Goal: Task Accomplishment & Management: Manage account settings

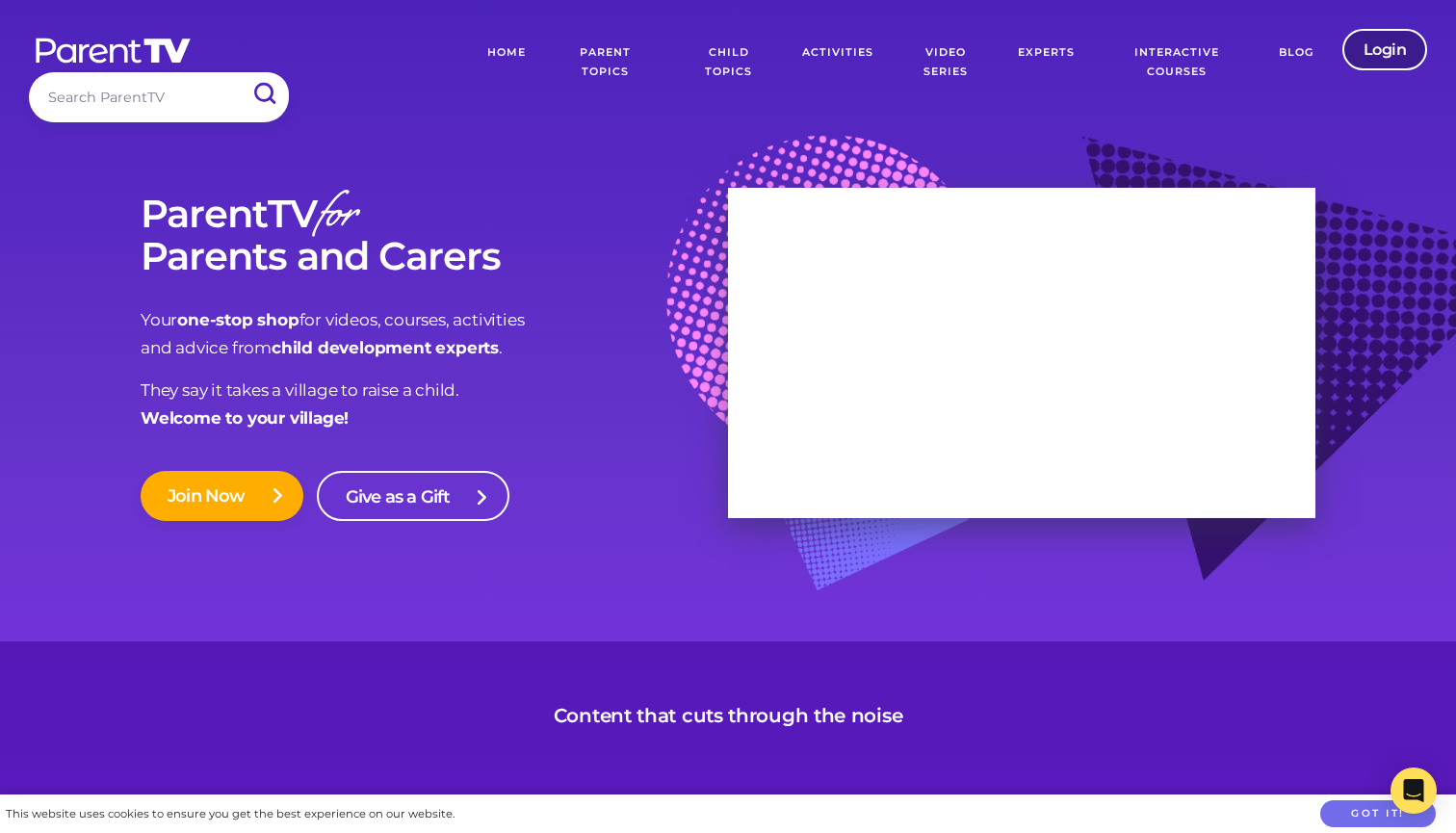
click at [1394, 52] on link "Login" at bounding box center [1384, 49] width 85 height 42
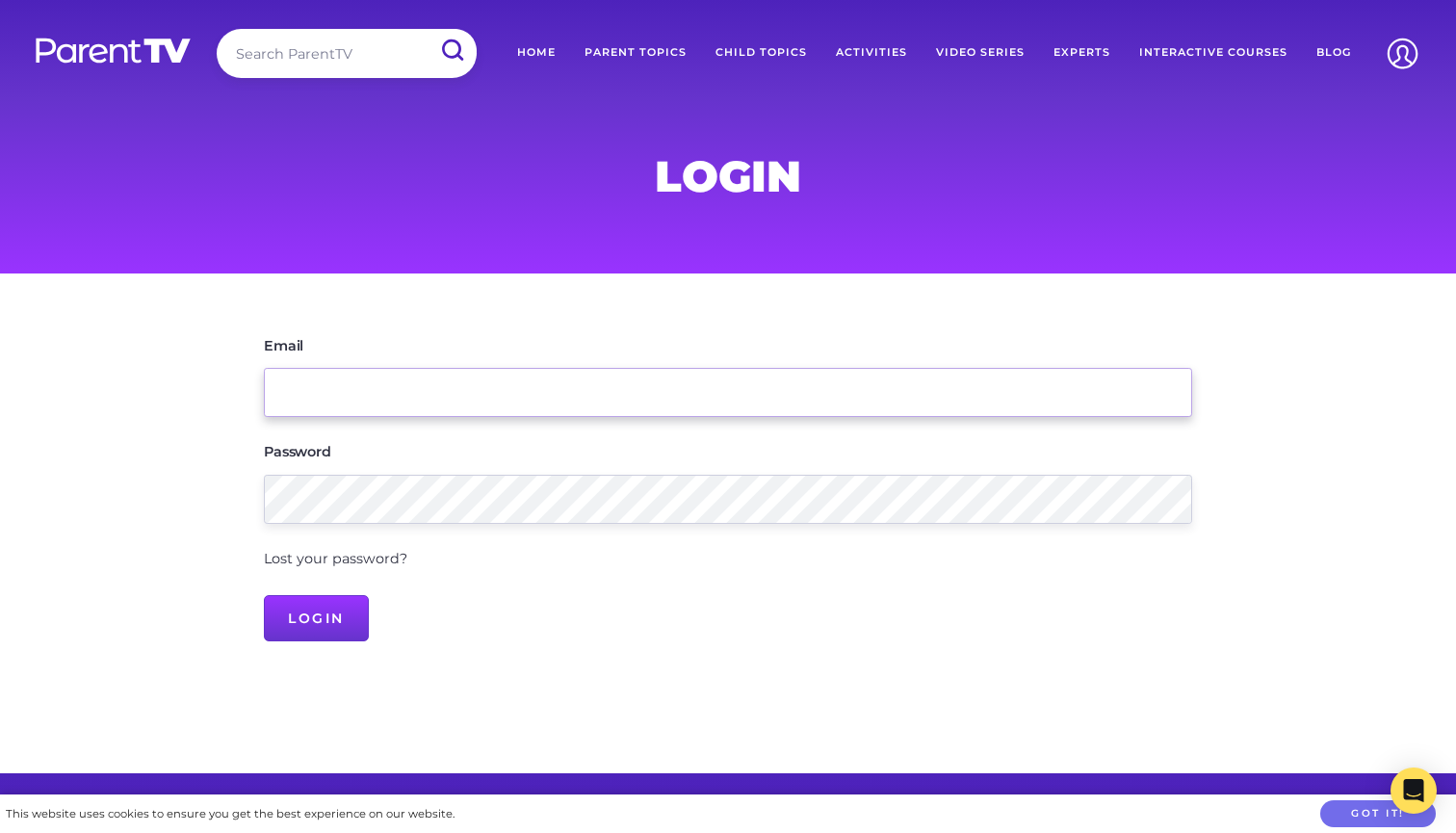
click at [410, 395] on input "Email" at bounding box center [728, 392] width 928 height 49
type input "[EMAIL_ADDRESS][DOMAIN_NAME]"
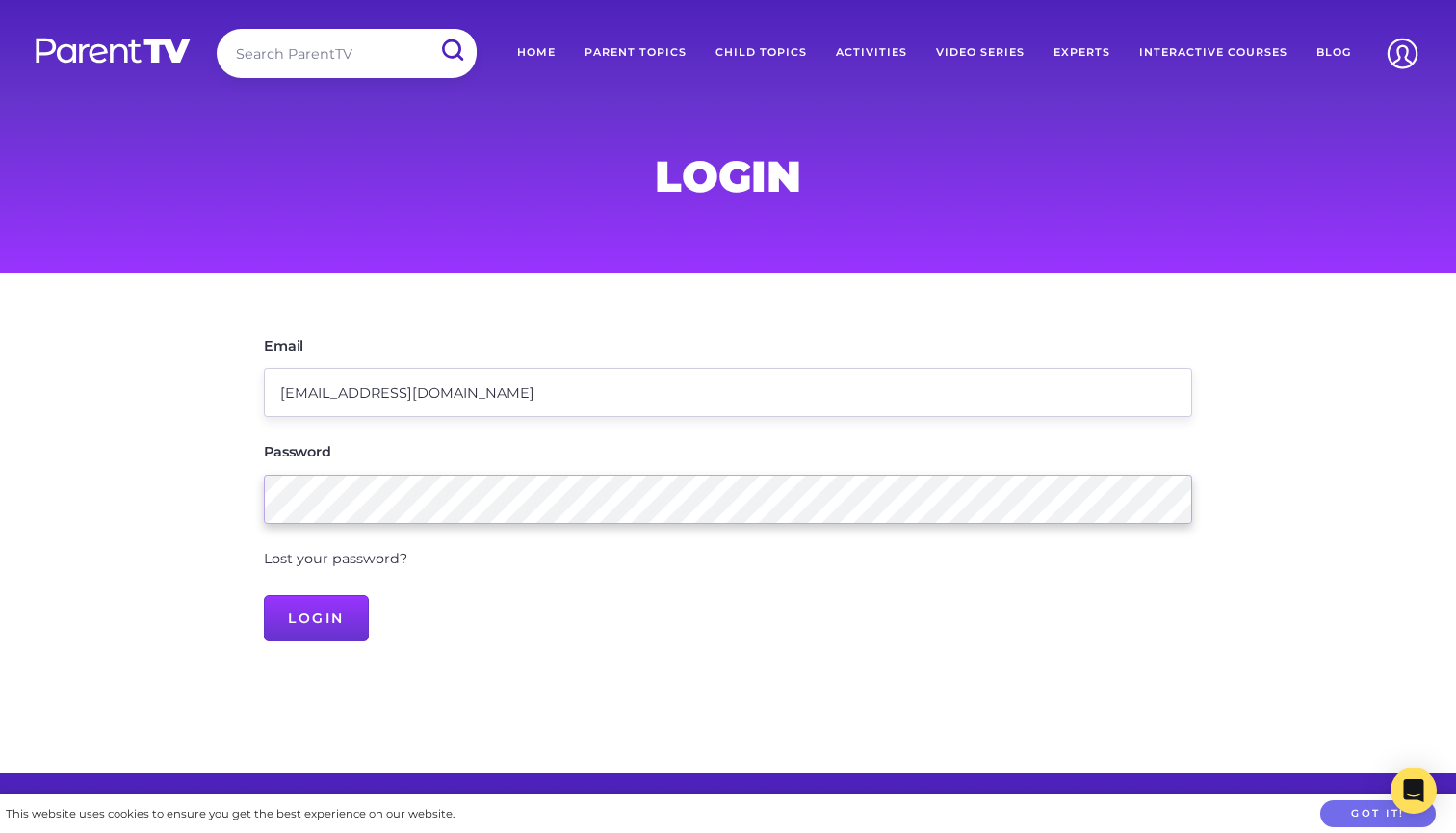
click at [316, 615] on input "Login" at bounding box center [316, 618] width 105 height 46
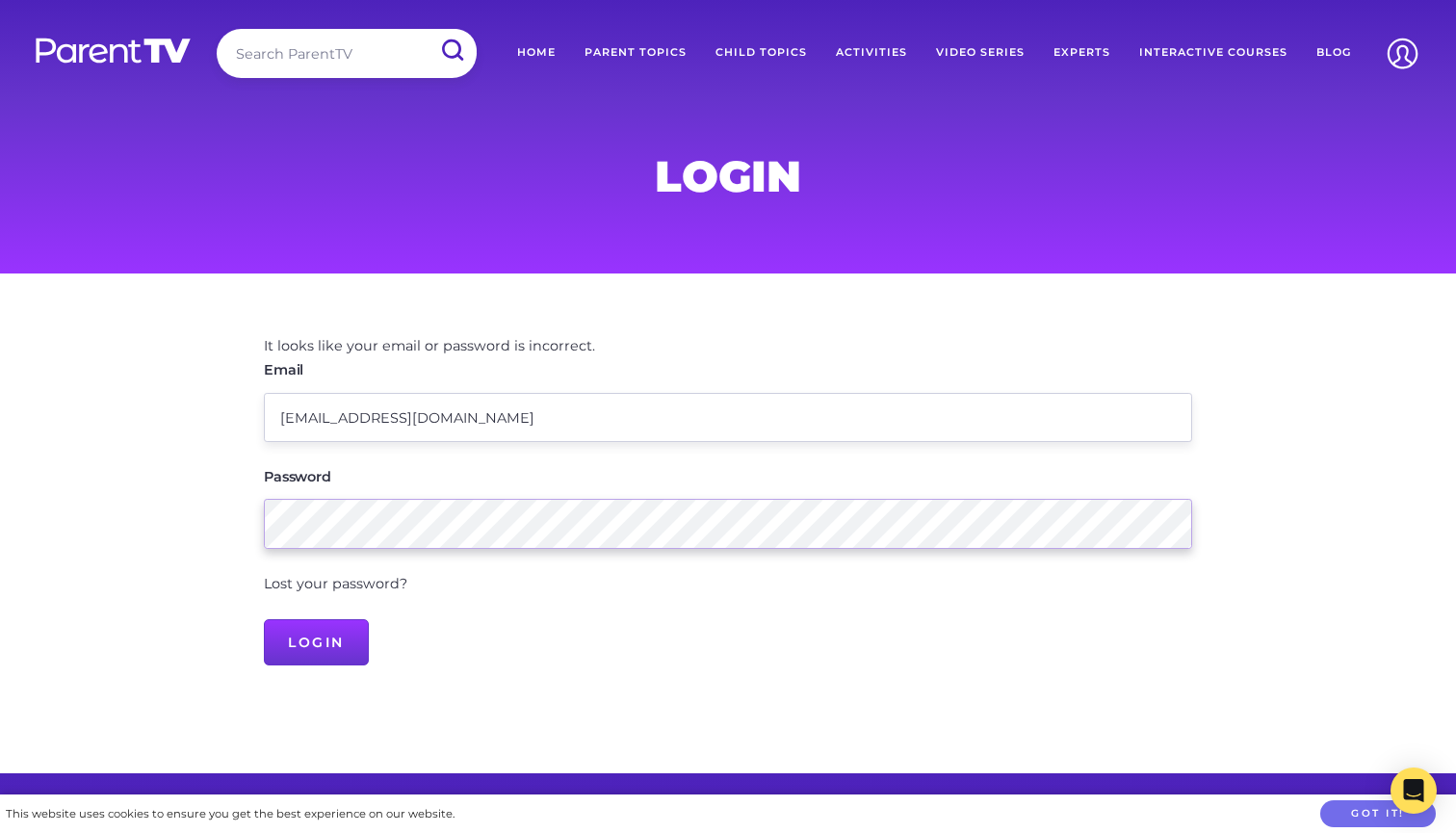
click at [254, 529] on div "It looks like your email or password is incorrect. Email [EMAIL_ADDRESS][DOMAIN…" at bounding box center [728, 500] width 986 height 361
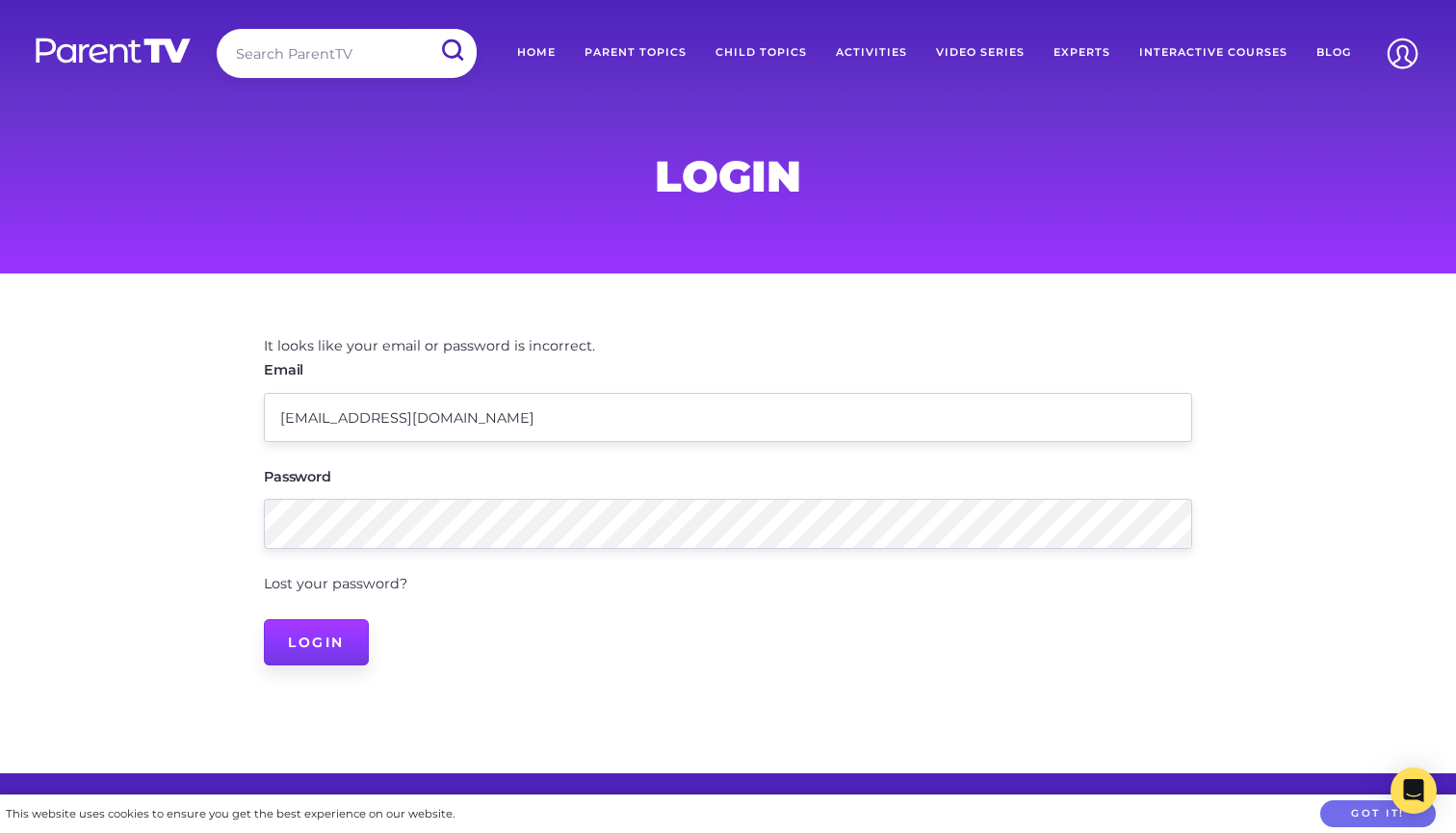
click at [315, 644] on input "Login" at bounding box center [316, 642] width 105 height 46
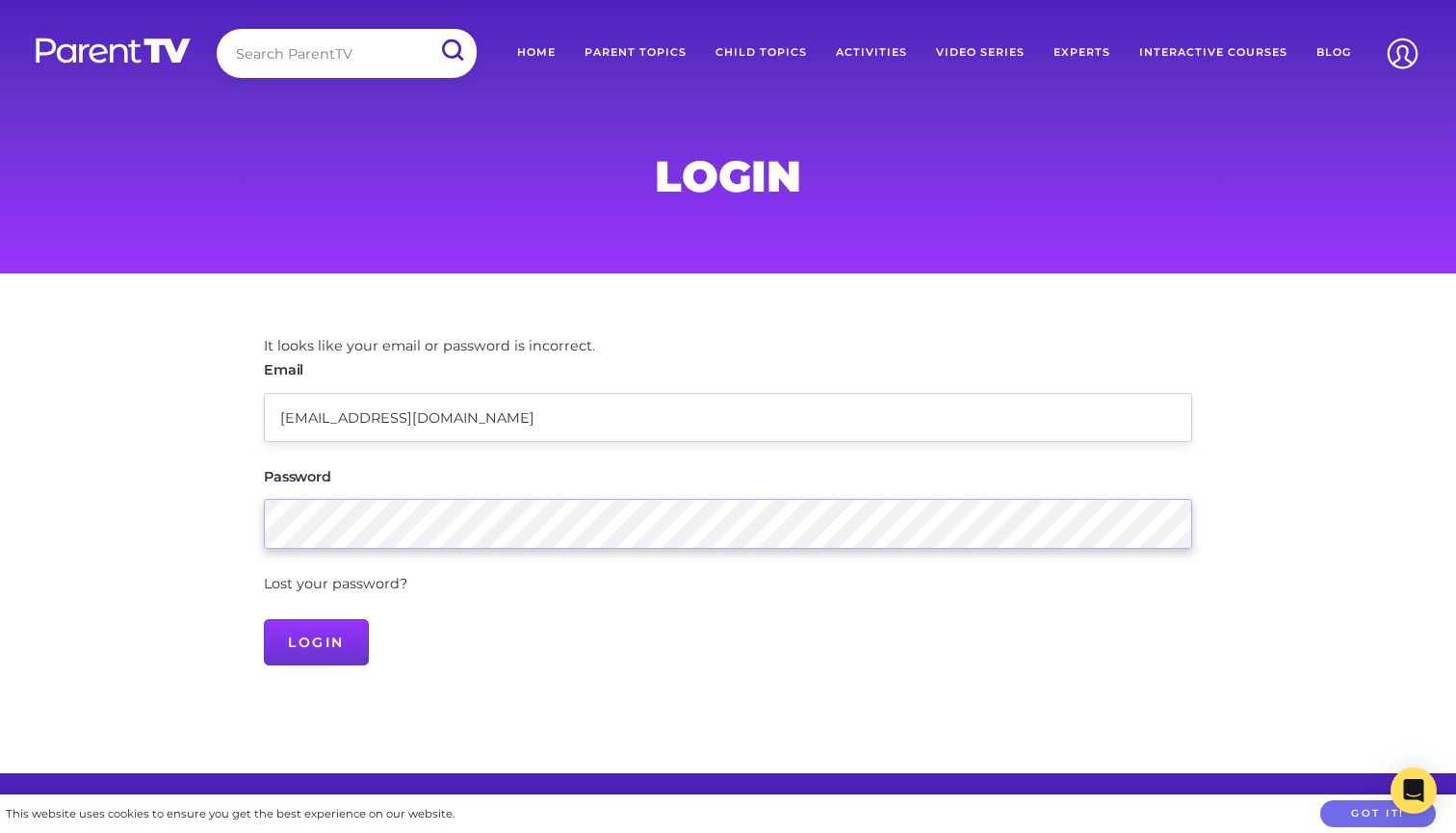
click at [259, 525] on div "It looks like your email or password is incorrect. Email ianchengcoaching@outlo…" at bounding box center [728, 500] width 986 height 361
click at [535, 49] on link "Home" at bounding box center [537, 53] width 68 height 48
